Goal: Information Seeking & Learning: Find specific fact

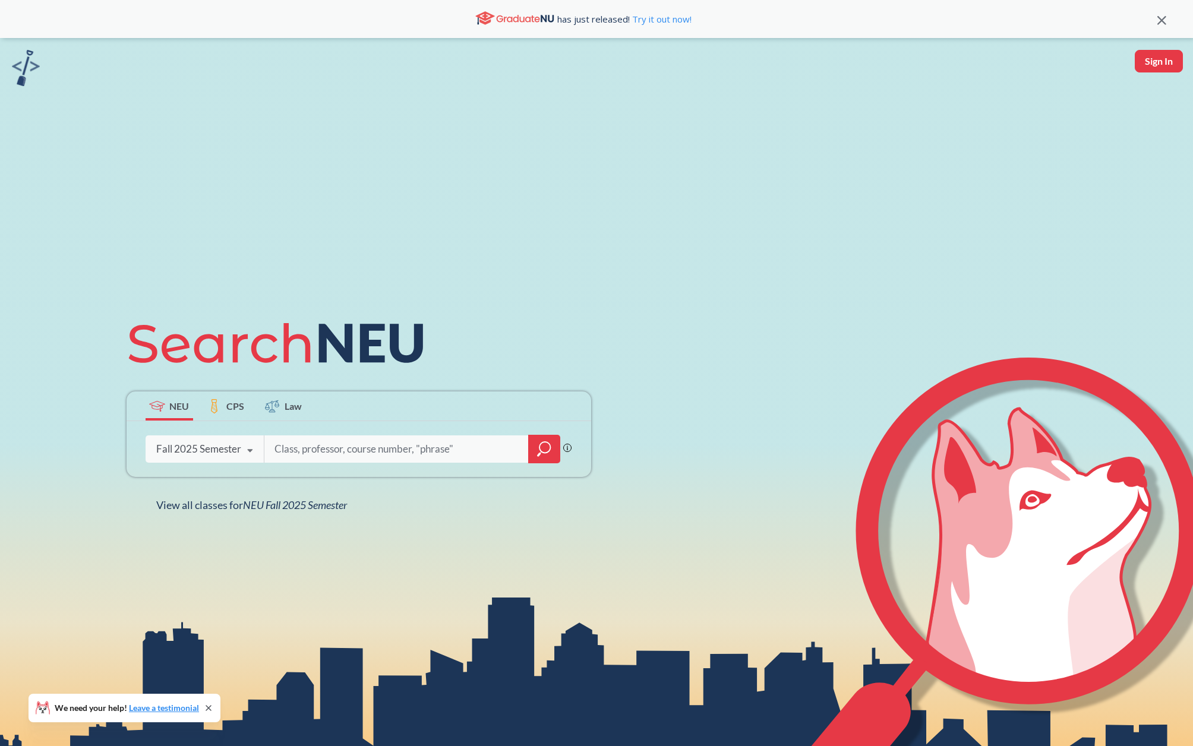
click at [309, 444] on input "search" at bounding box center [396, 449] width 247 height 25
type input "[PERSON_NAME]"
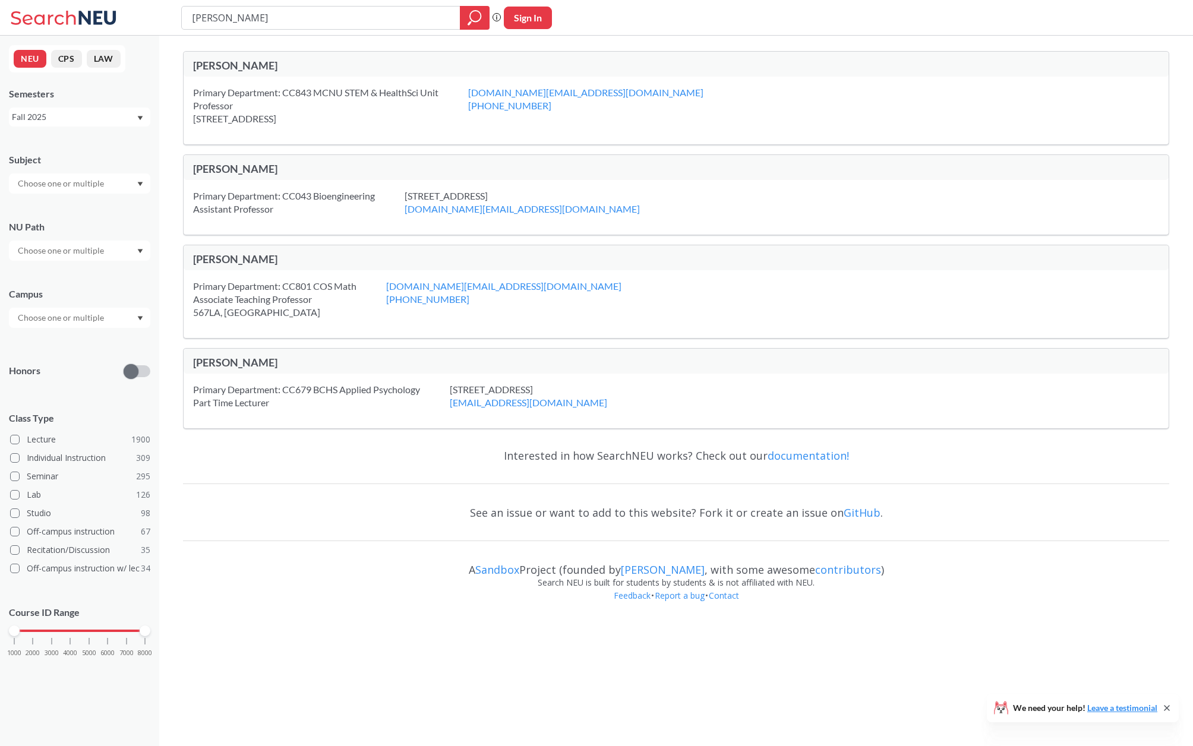
click at [228, 68] on div "[PERSON_NAME]" at bounding box center [434, 65] width 483 height 13
click at [226, 61] on div "[PERSON_NAME]" at bounding box center [434, 65] width 483 height 13
click at [141, 183] on icon "Dropdown arrow" at bounding box center [140, 184] width 5 height 4
click at [95, 211] on p "Computer Science" at bounding box center [82, 217] width 134 height 12
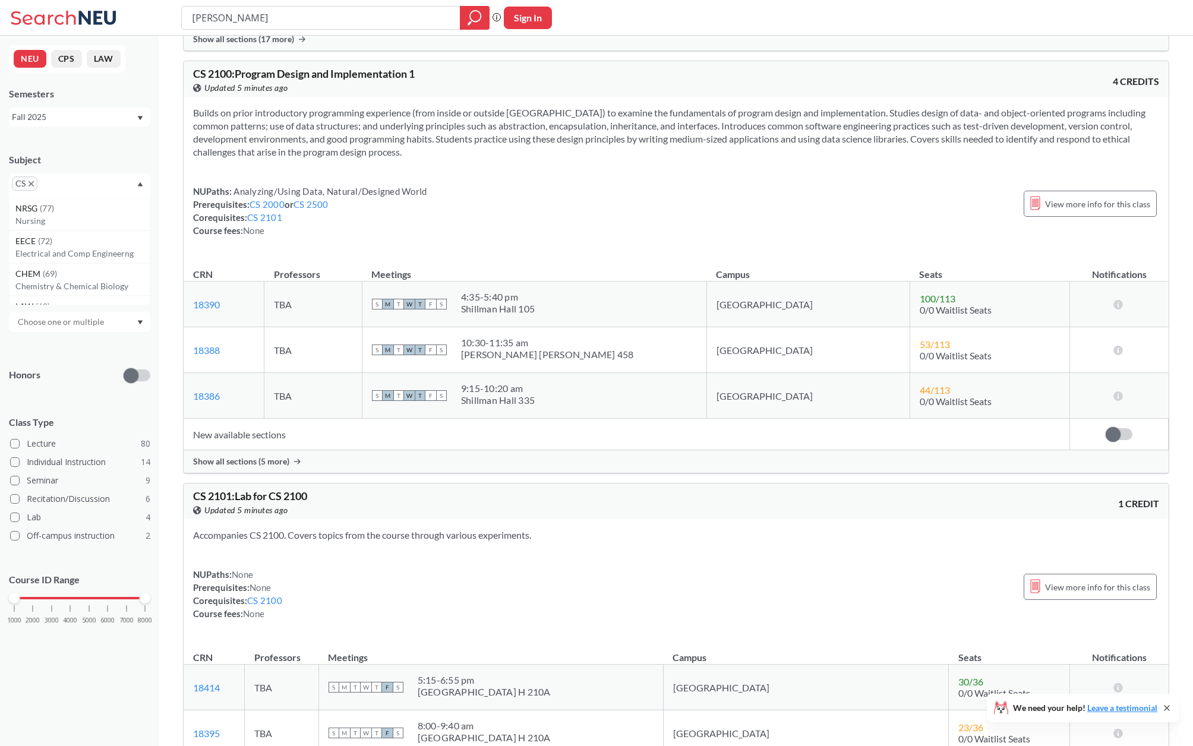
scroll to position [2790, 0]
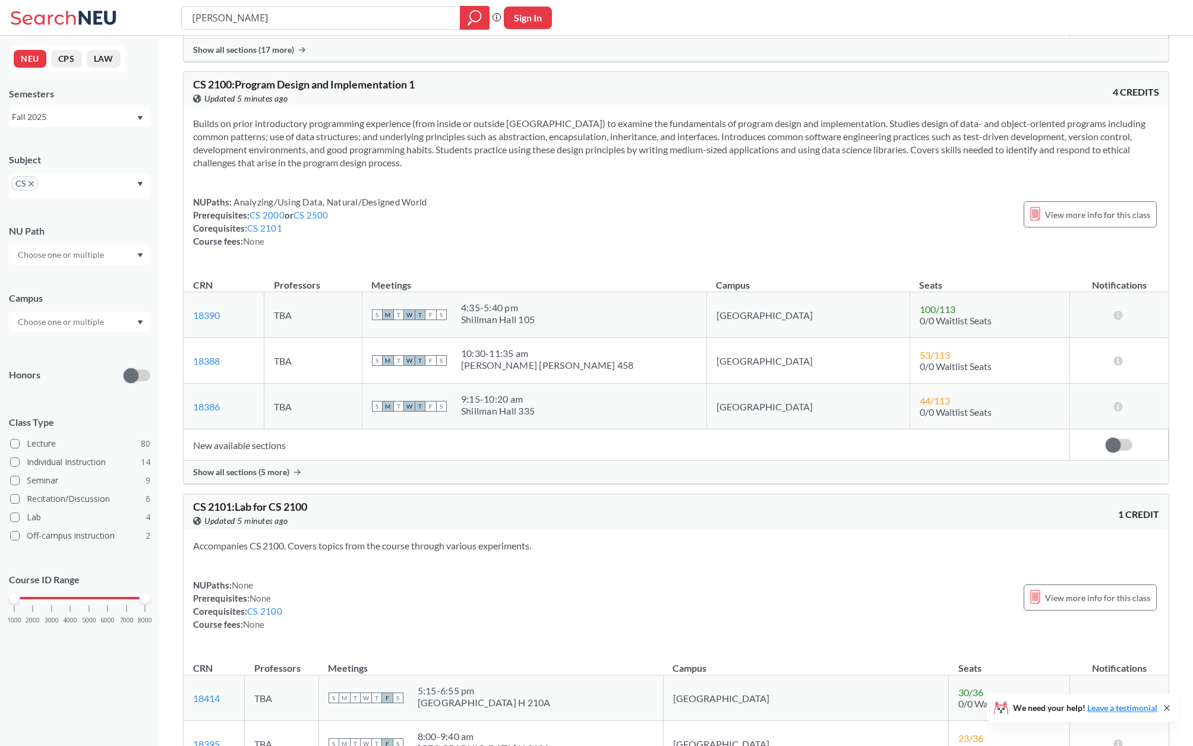
click at [230, 467] on span "Show all sections (5 more)" at bounding box center [241, 472] width 96 height 11
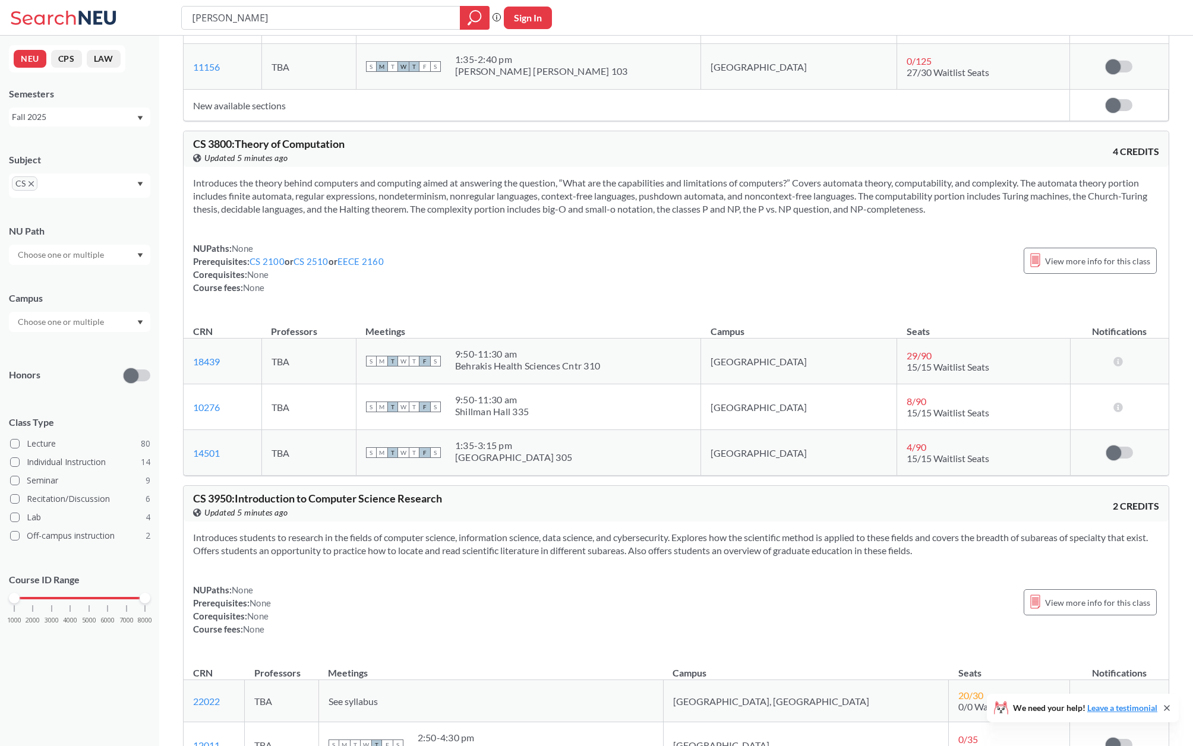
scroll to position [6996, 0]
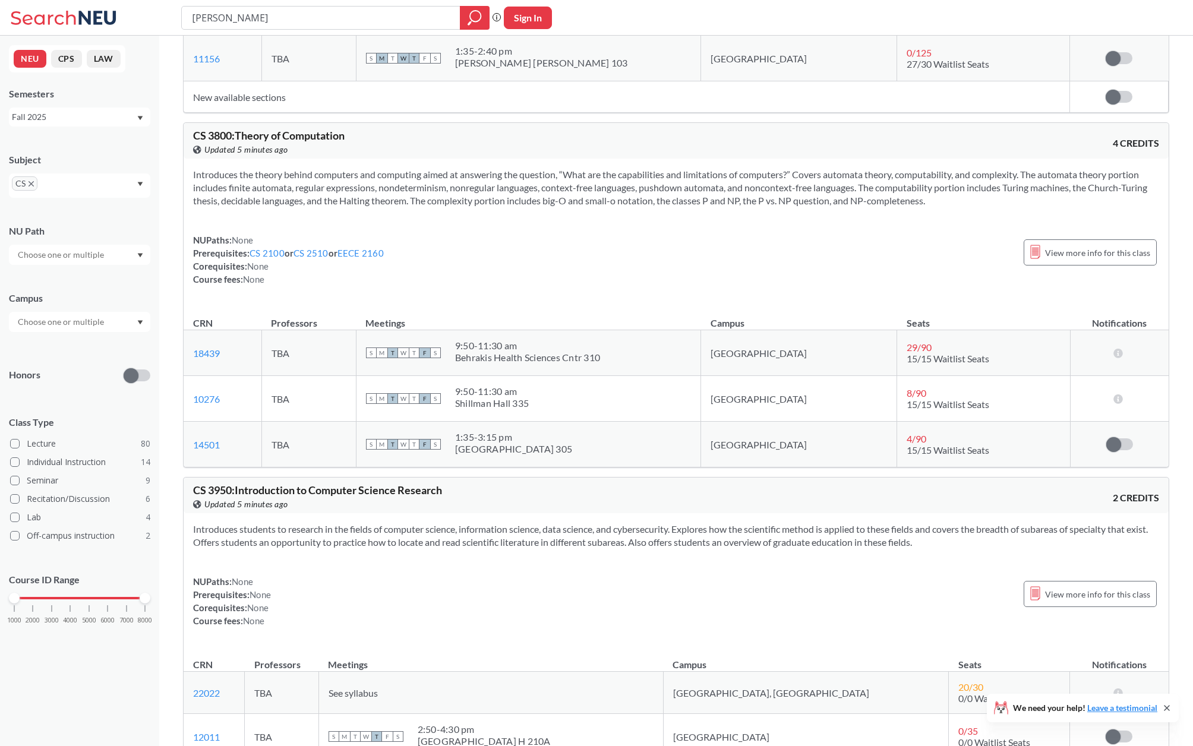
click at [230, 467] on div "CS 3800 : Theory of Computation View this course on Banner. Updated 5 minutes a…" at bounding box center [676, 294] width 986 height 345
